Goal: Transaction & Acquisition: Obtain resource

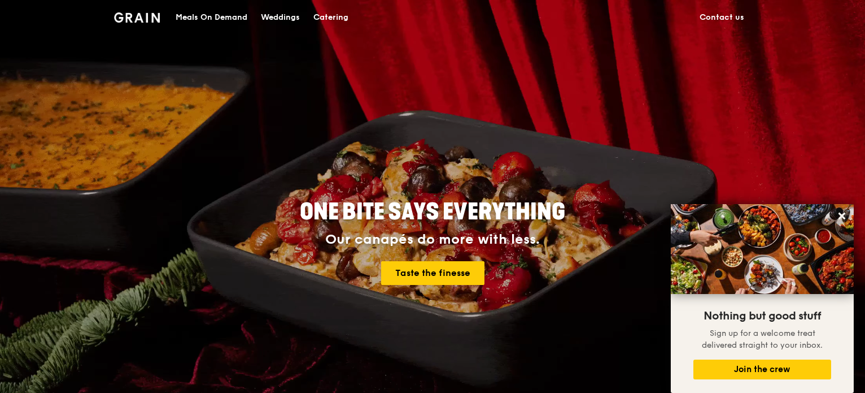
click at [239, 20] on div "Meals On Demand" at bounding box center [212, 18] width 72 height 34
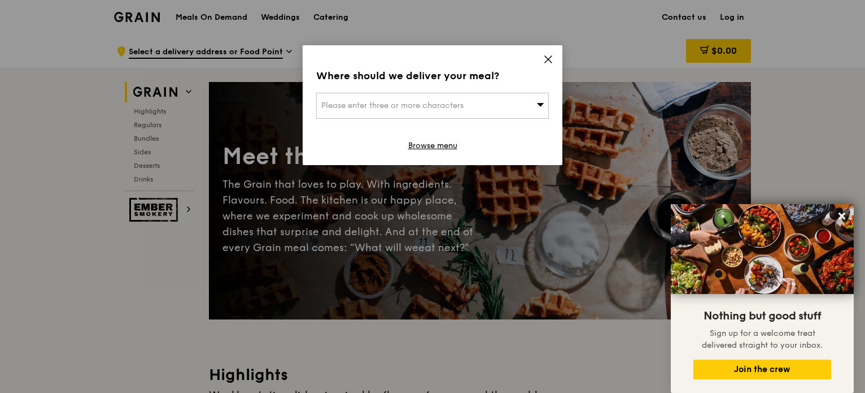
click at [486, 105] on div "Please enter three or more characters" at bounding box center [432, 106] width 233 height 26
click at [545, 56] on icon at bounding box center [548, 59] width 7 height 7
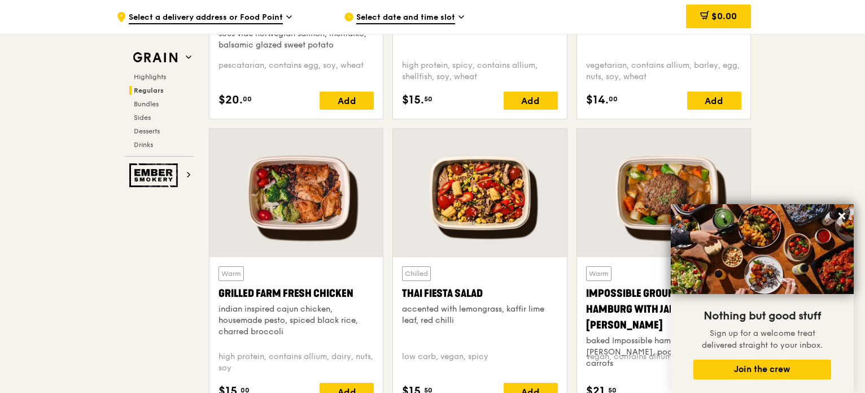
scroll to position [904, 0]
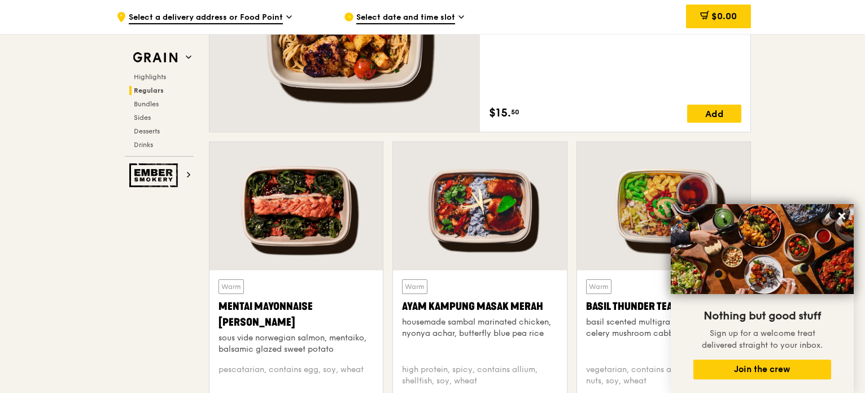
click at [408, 18] on span "Select date and time slot" at bounding box center [405, 18] width 99 height 12
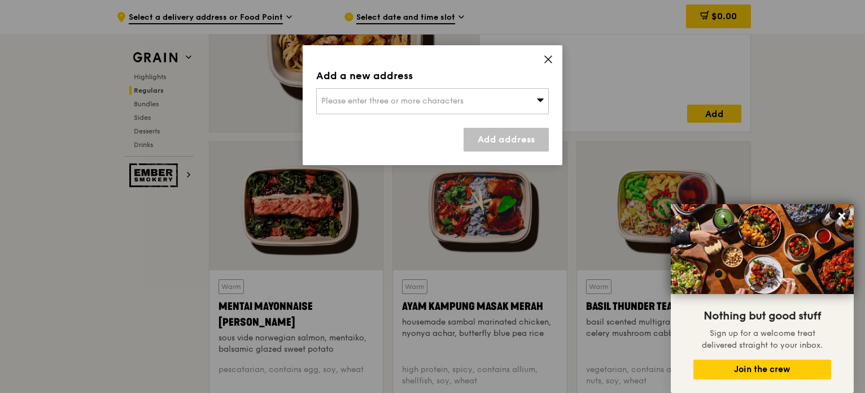
click at [483, 99] on div "Please enter three or more characters" at bounding box center [432, 101] width 233 height 26
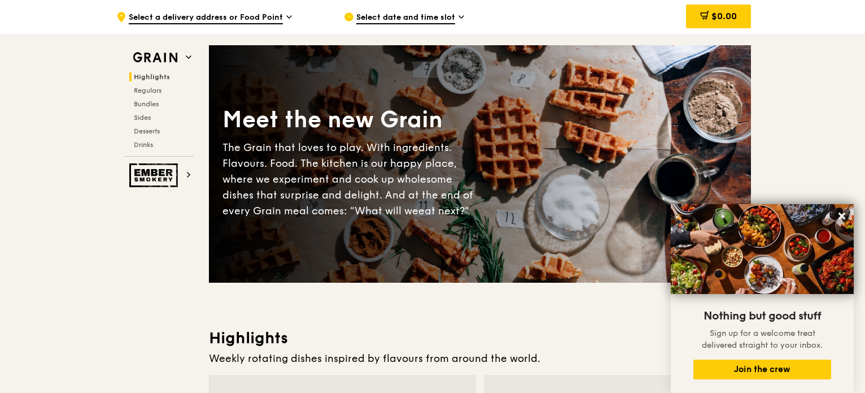
scroll to position [0, 0]
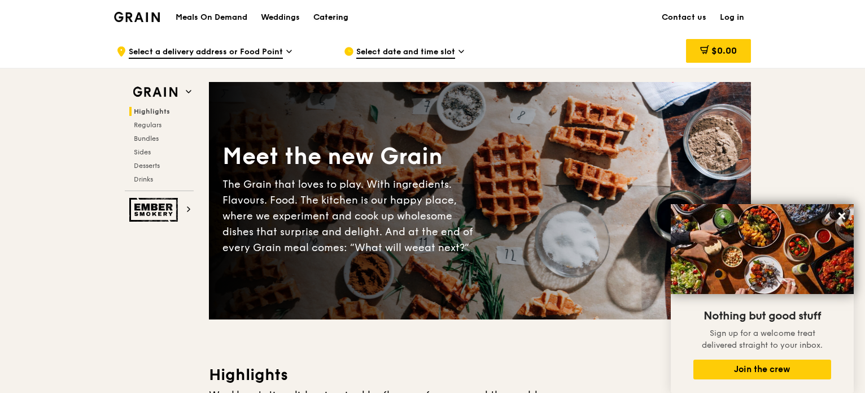
click at [328, 19] on div "Catering" at bounding box center [330, 18] width 35 height 34
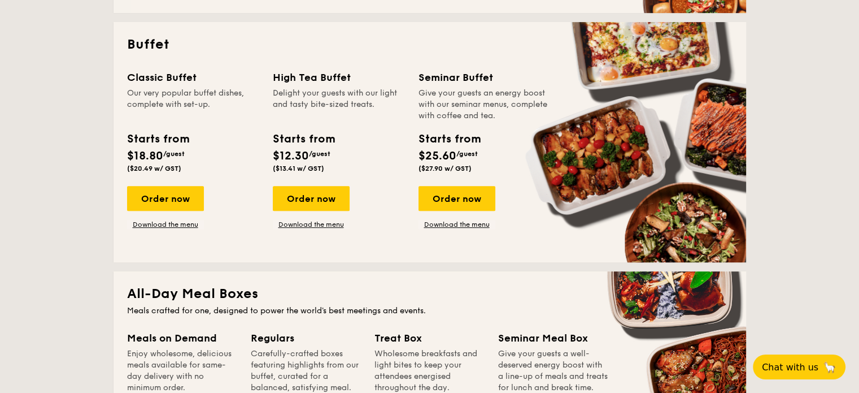
scroll to position [452, 0]
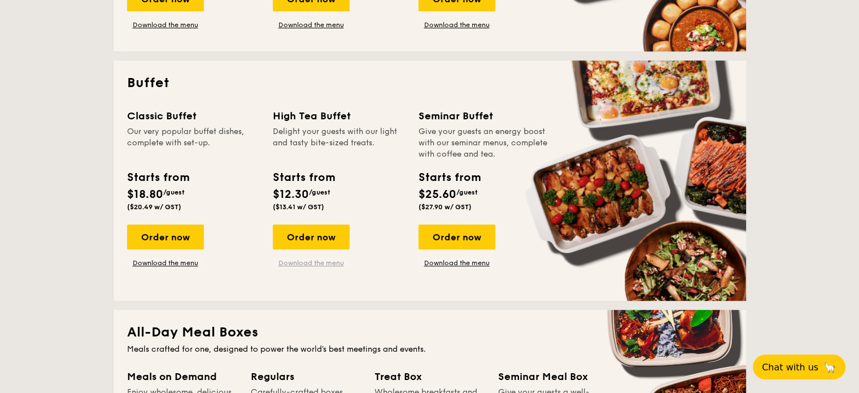
click at [315, 263] on link "Download the menu" at bounding box center [311, 262] width 77 height 9
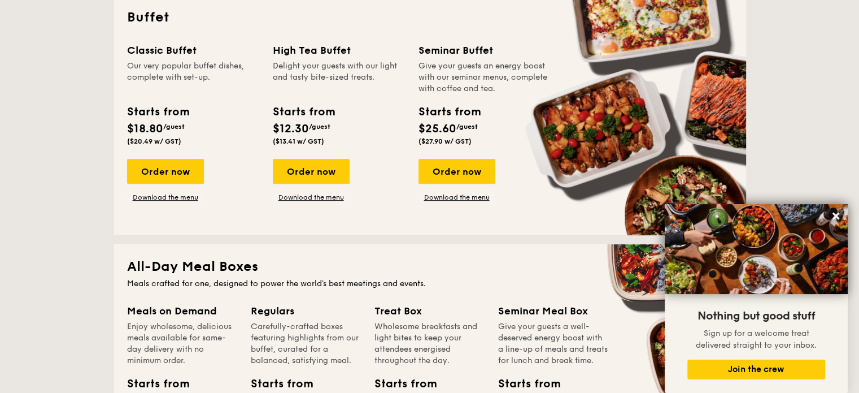
scroll to position [297, 0]
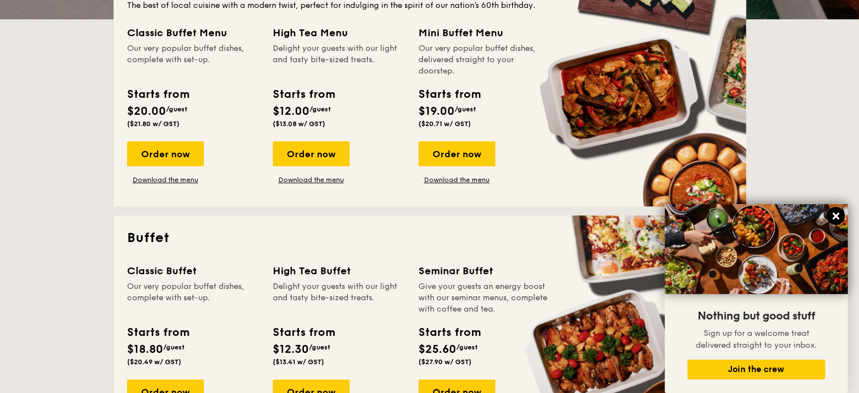
click at [833, 214] on icon at bounding box center [836, 215] width 7 height 7
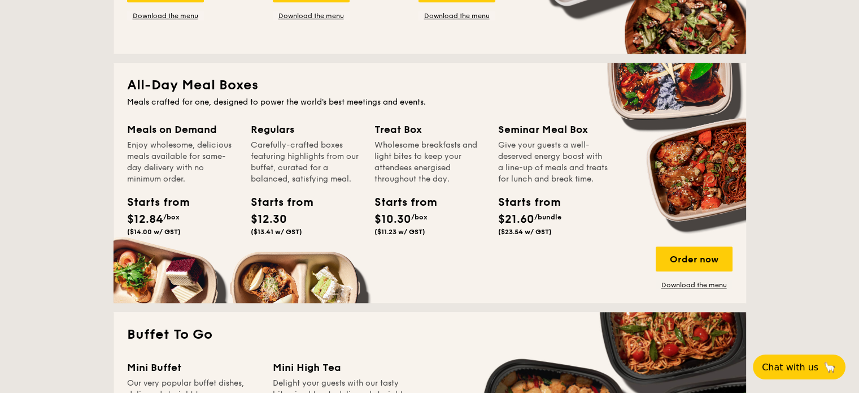
scroll to position [636, 0]
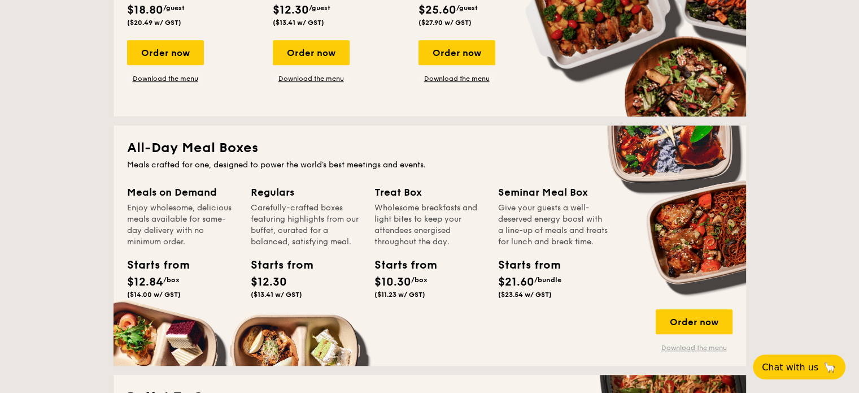
click at [691, 349] on link "Download the menu" at bounding box center [694, 347] width 77 height 9
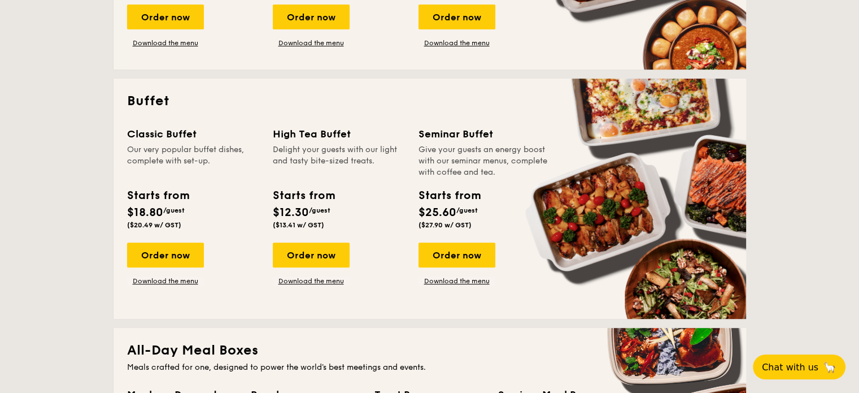
scroll to position [452, 0]
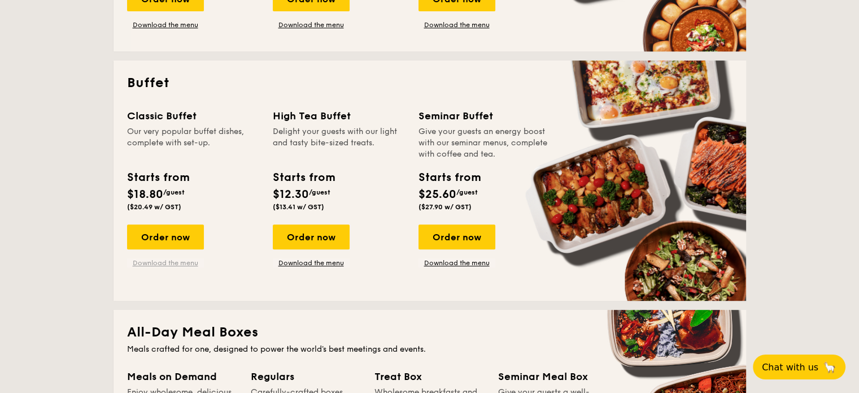
click at [164, 264] on link "Download the menu" at bounding box center [165, 262] width 77 height 9
